Goal: Task Accomplishment & Management: Use online tool/utility

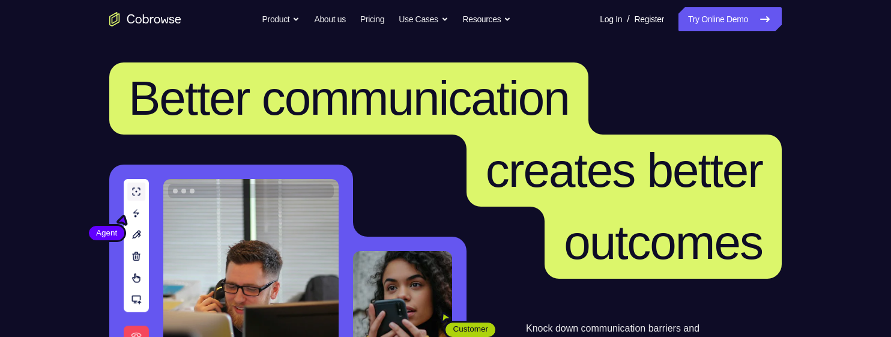
click at [736, 26] on link "Try Online Demo" at bounding box center [729, 19] width 103 height 24
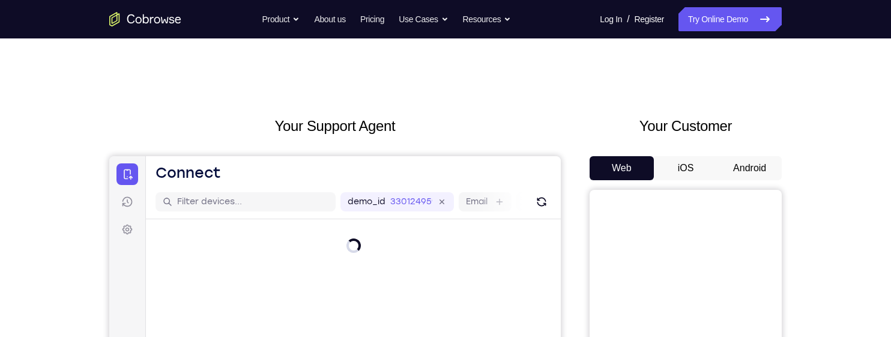
click at [739, 168] on button "Android" at bounding box center [749, 168] width 64 height 24
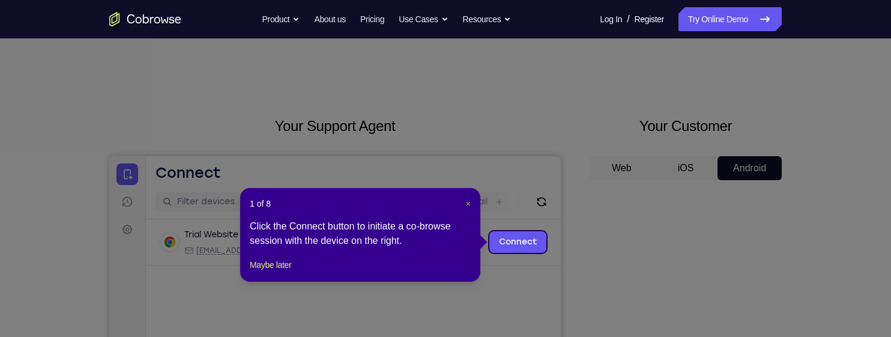
click at [469, 202] on span "×" at bounding box center [468, 204] width 5 height 10
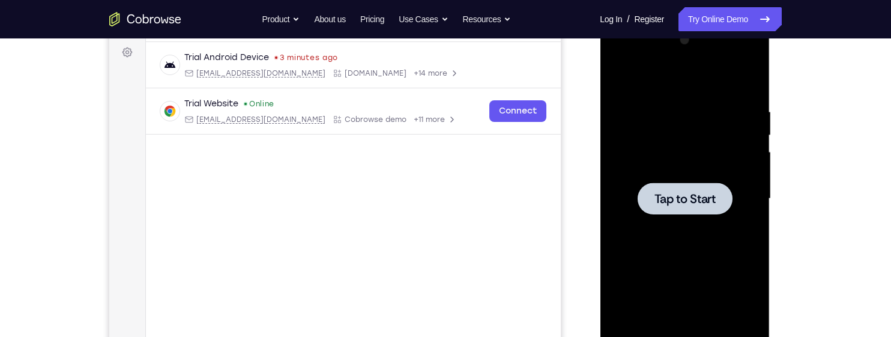
click at [621, 229] on div at bounding box center [684, 199] width 151 height 336
